Goal: Check status: Check status

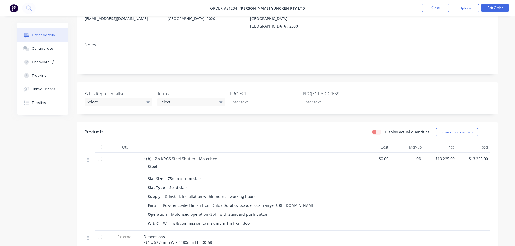
scroll to position [27, 0]
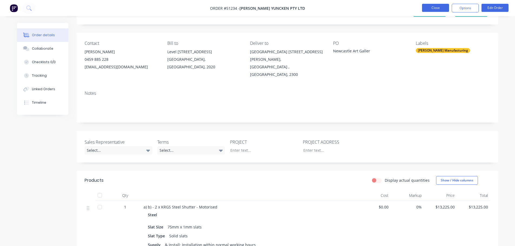
click at [441, 9] on button "Close" at bounding box center [435, 8] width 27 height 8
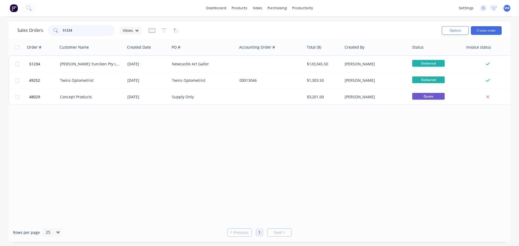
drag, startPoint x: 86, startPoint y: 30, endPoint x: 0, endPoint y: 14, distance: 87.7
click at [0, 18] on div "dashboard products sales purchasing productivity dashboard products Product Cat…" at bounding box center [259, 123] width 519 height 246
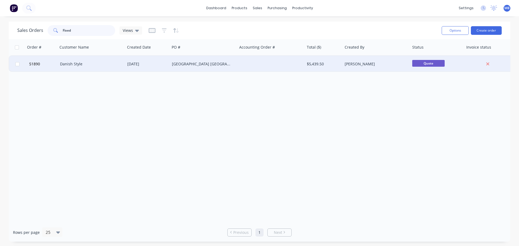
type input "Fixed"
click at [222, 65] on div "[GEOGRAPHIC_DATA] [GEOGRAPHIC_DATA]" at bounding box center [202, 63] width 60 height 5
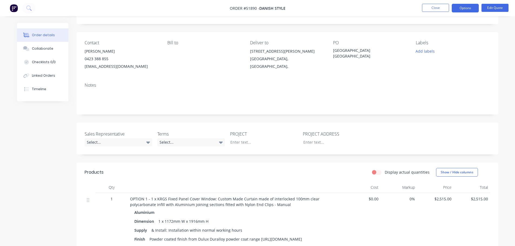
scroll to position [27, 0]
click at [428, 9] on button "Close" at bounding box center [435, 8] width 27 height 8
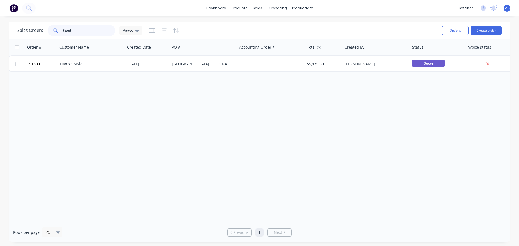
drag, startPoint x: 81, startPoint y: 30, endPoint x: 0, endPoint y: 23, distance: 81.8
click at [68, 30] on input "Fixed" at bounding box center [89, 30] width 53 height 11
type input "F"
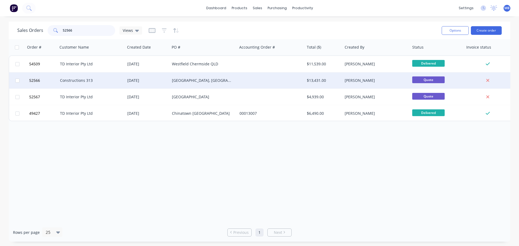
type input "52566"
click at [262, 82] on div at bounding box center [272, 80] width 68 height 16
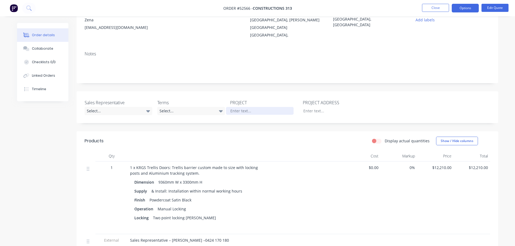
scroll to position [81, 0]
